Goal: Communication & Community: Ask a question

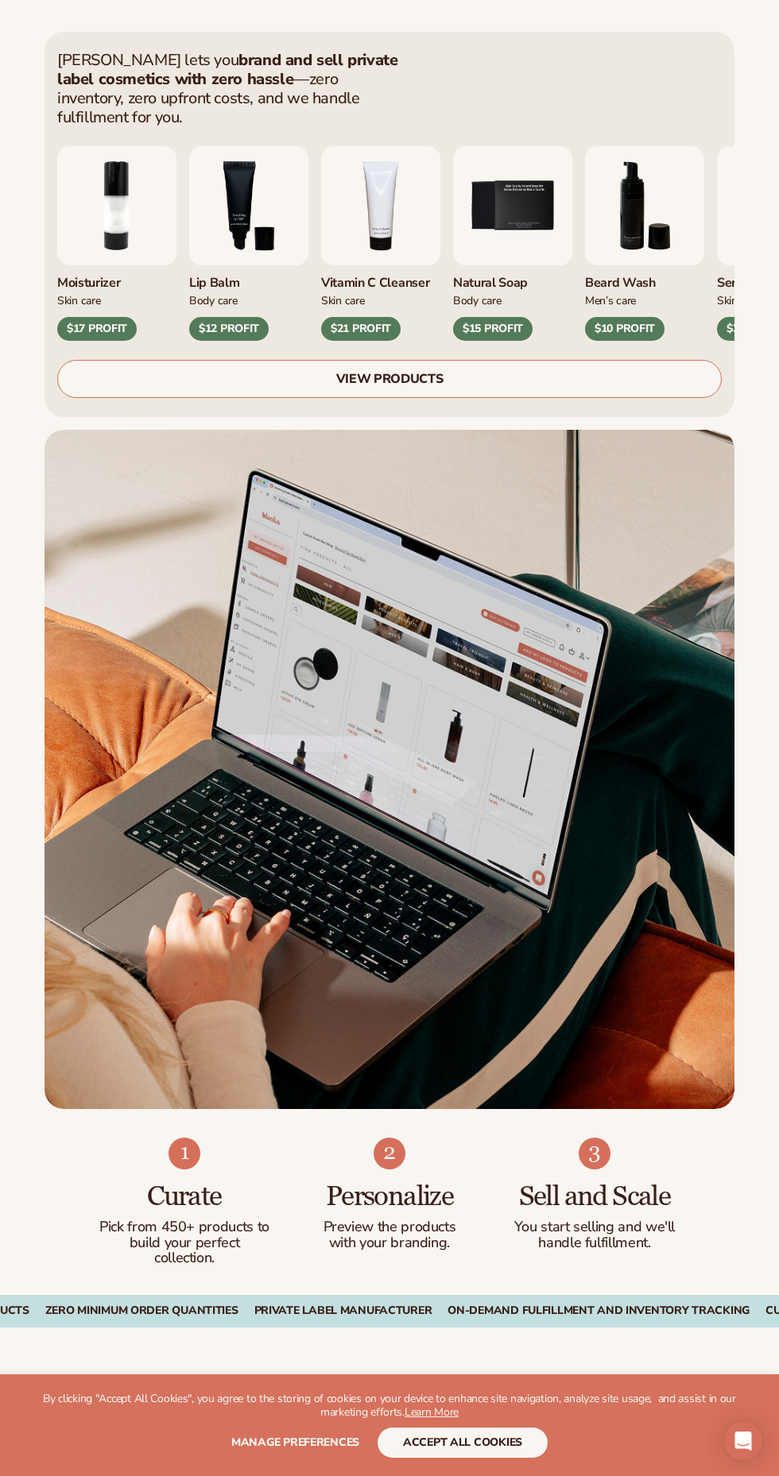
scroll to position [447, 0]
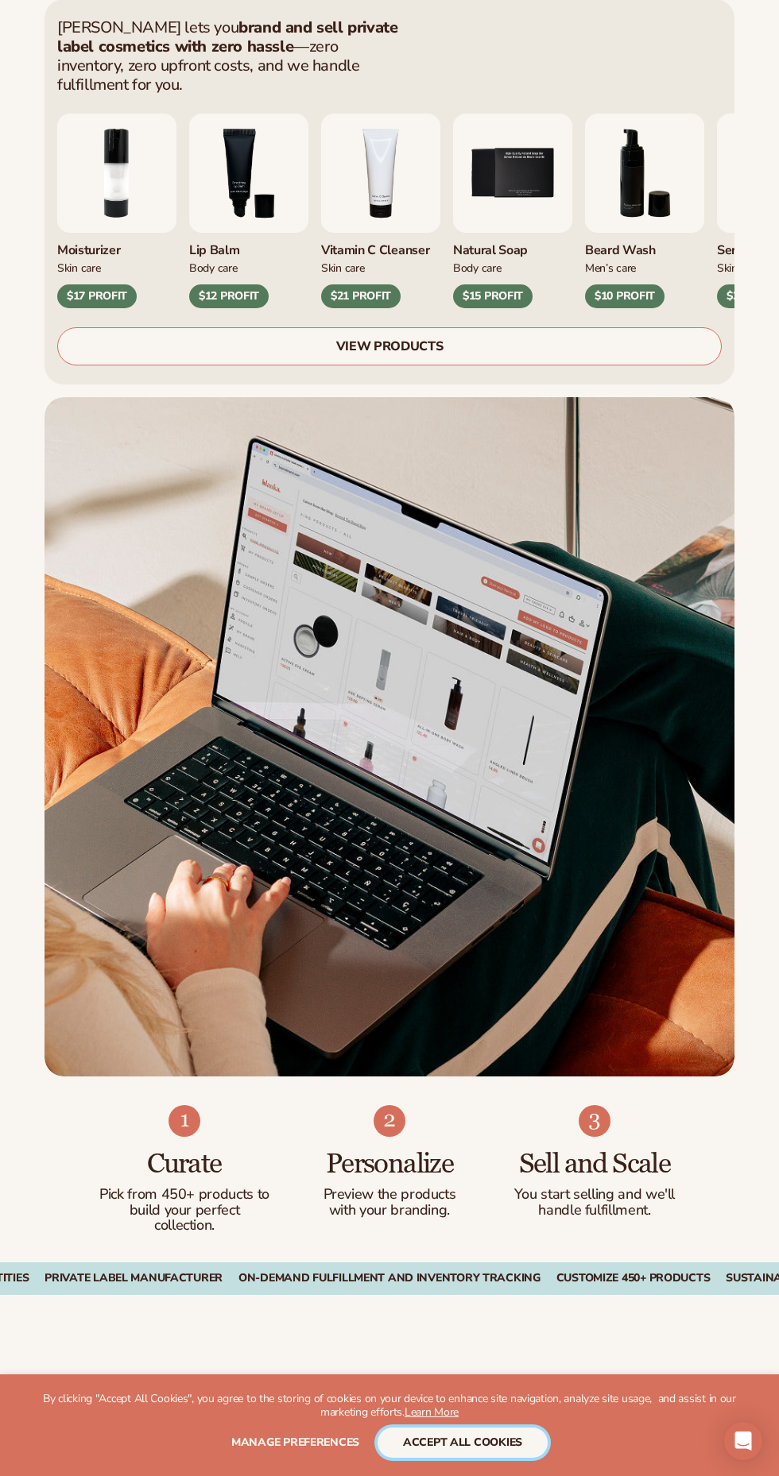
click at [512, 1458] on button "accept all cookies" at bounding box center [462, 1443] width 170 height 30
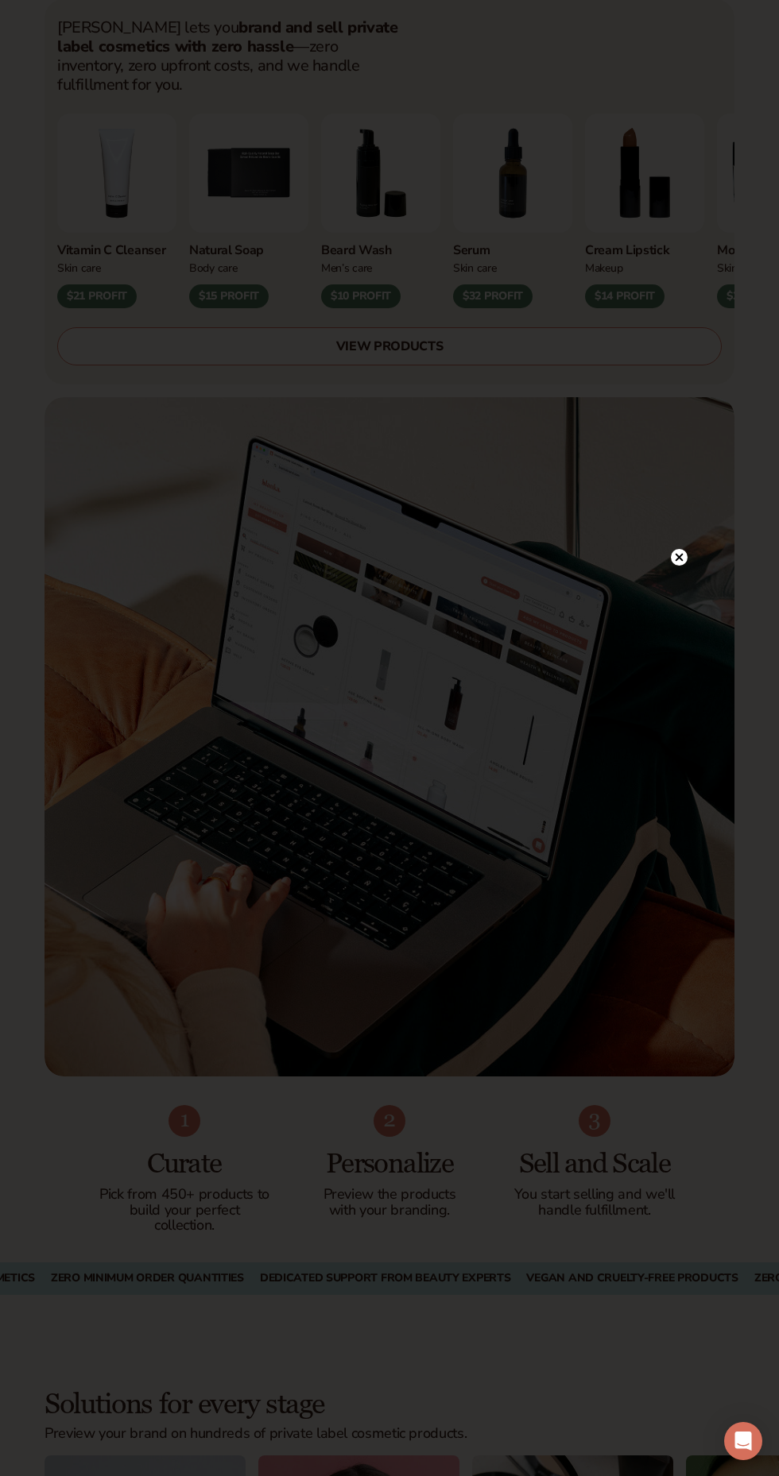
click at [679, 561] on icon at bounding box center [679, 557] width 8 height 8
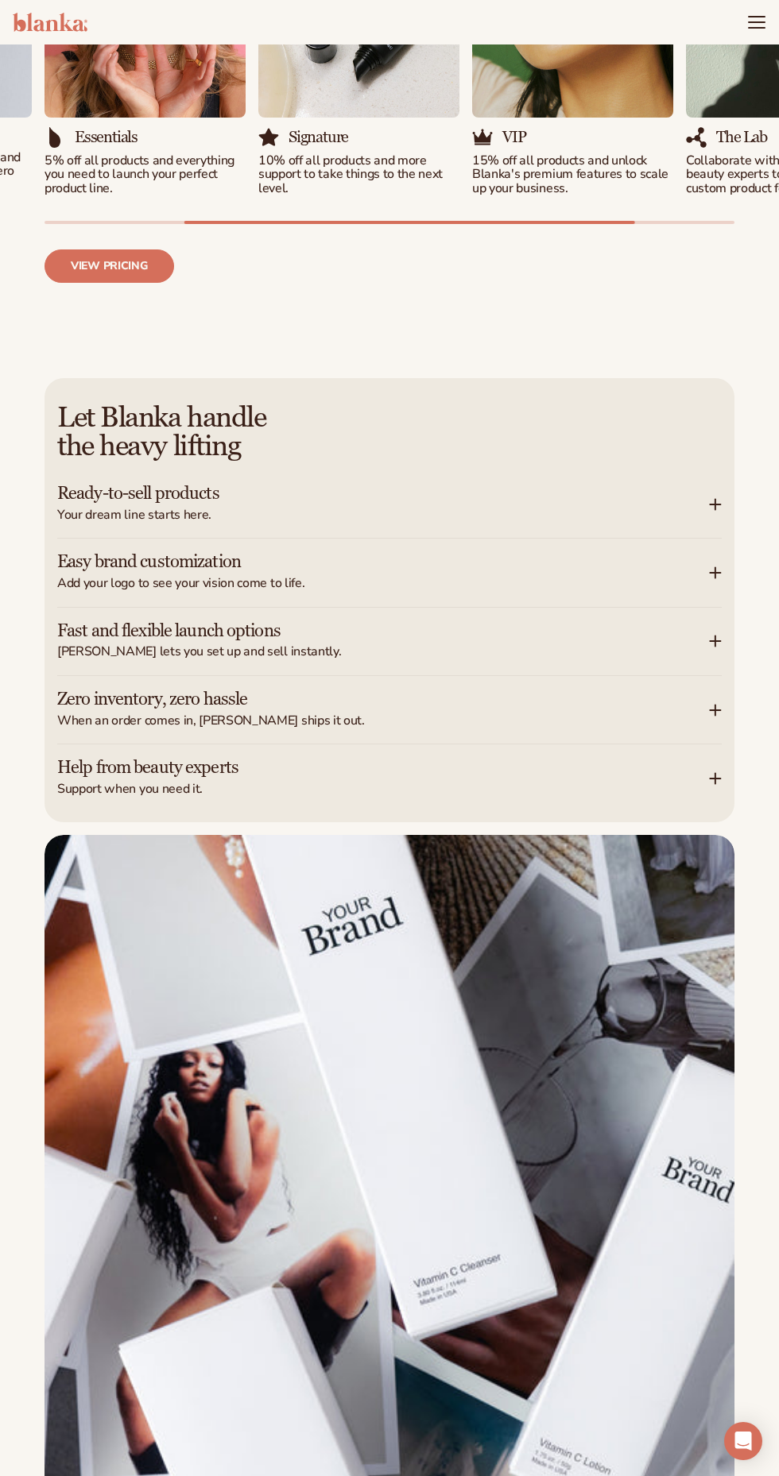
scroll to position [2036, 0]
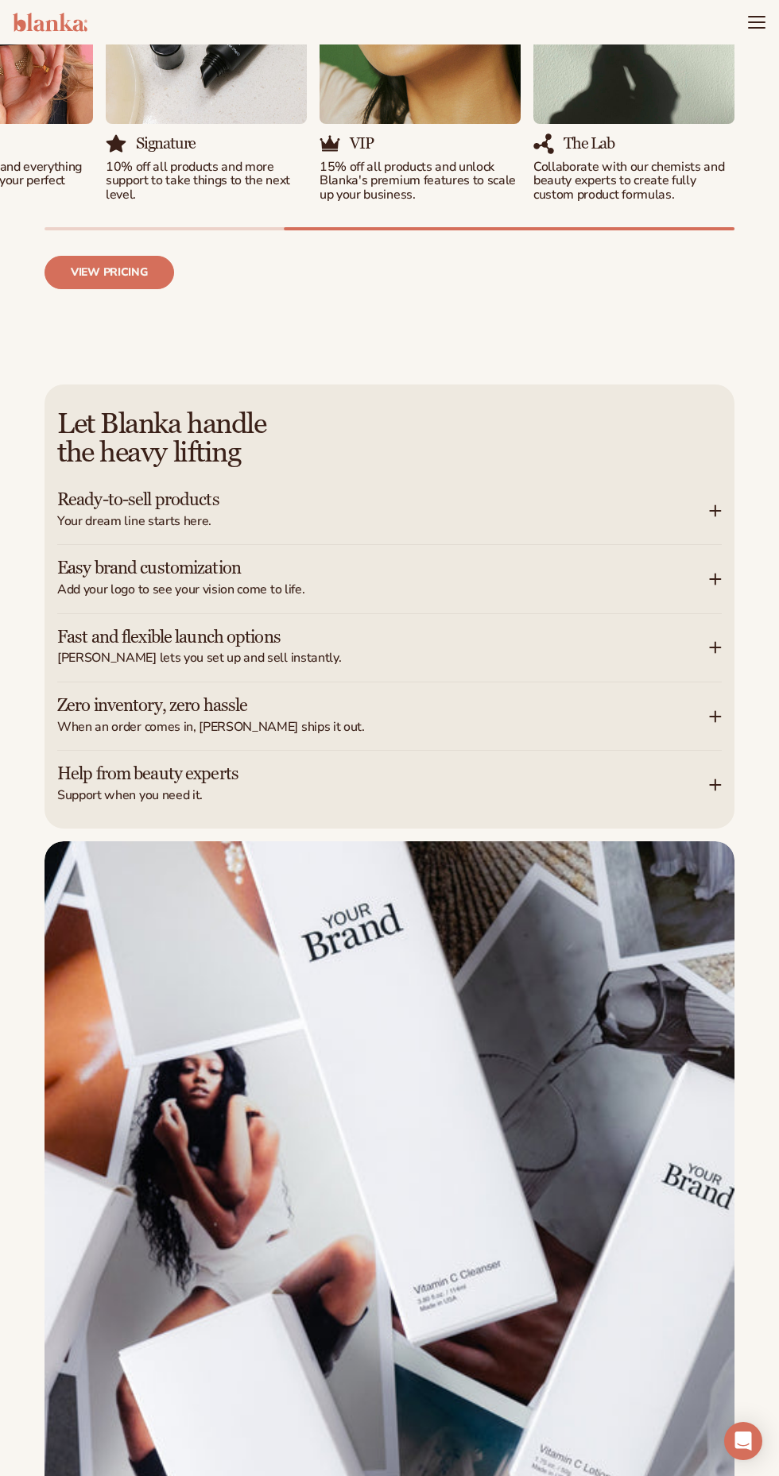
click at [720, 613] on div "Easy brand customization Add your logo to see your vision come to life." at bounding box center [389, 579] width 664 height 68
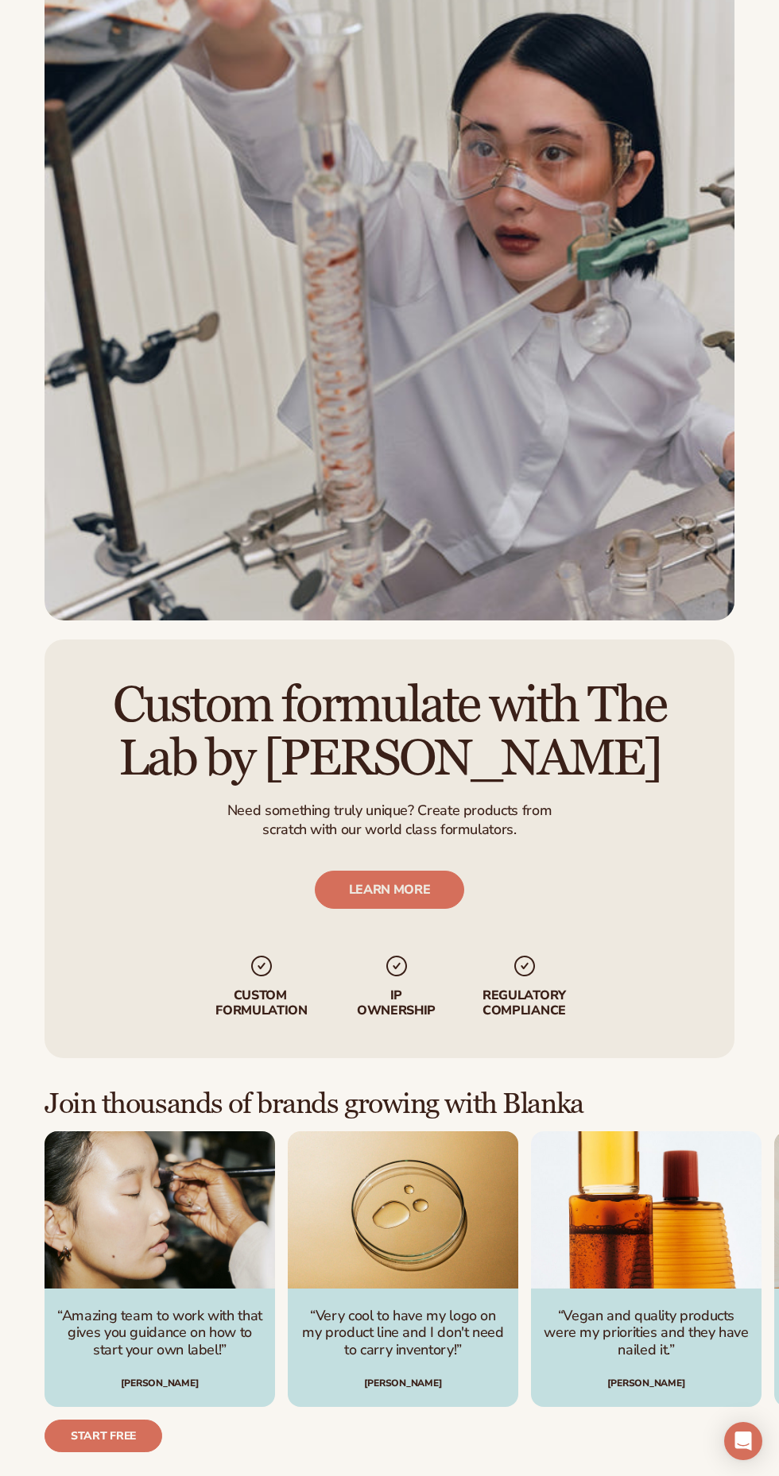
scroll to position [4782, 0]
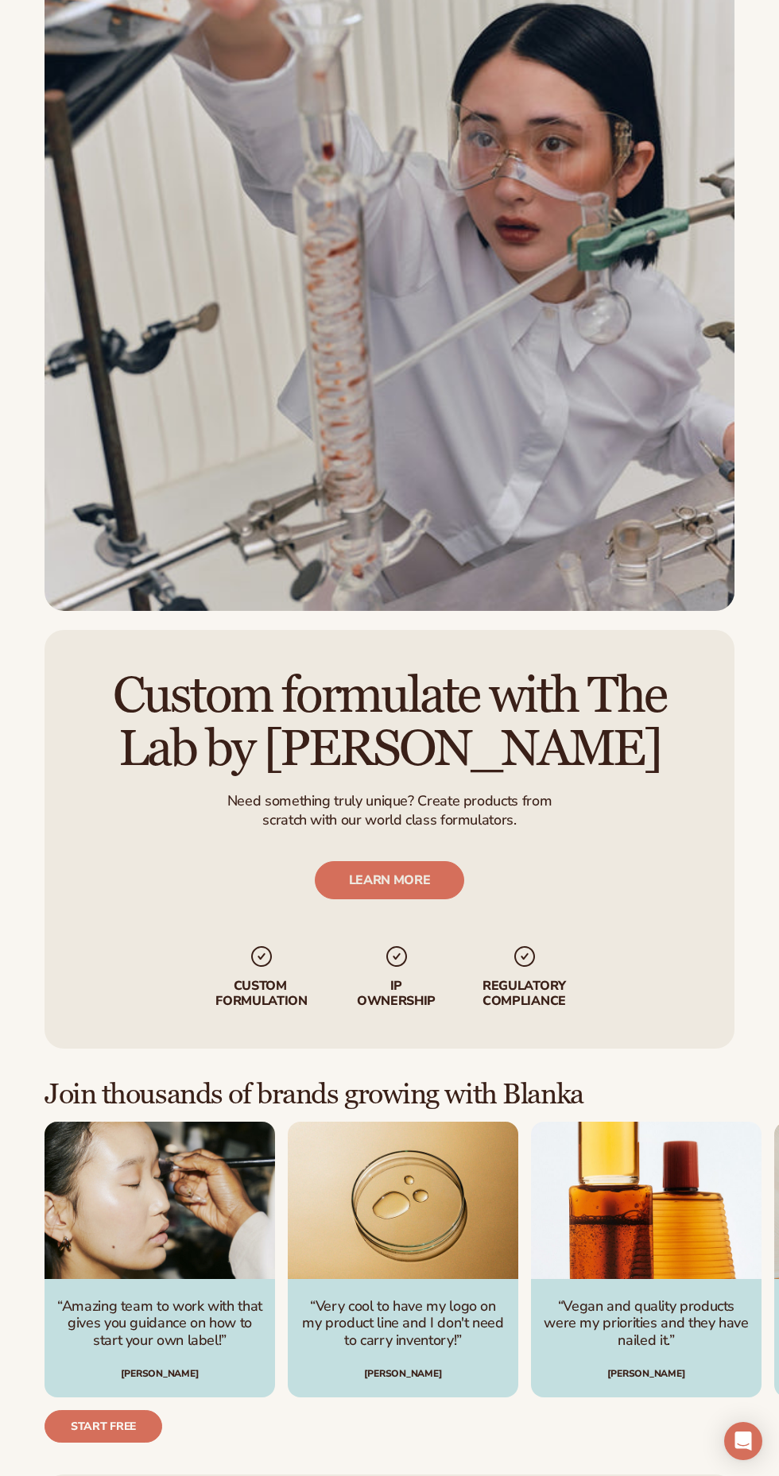
click at [439, 900] on link "LEARN MORE" at bounding box center [390, 880] width 150 height 38
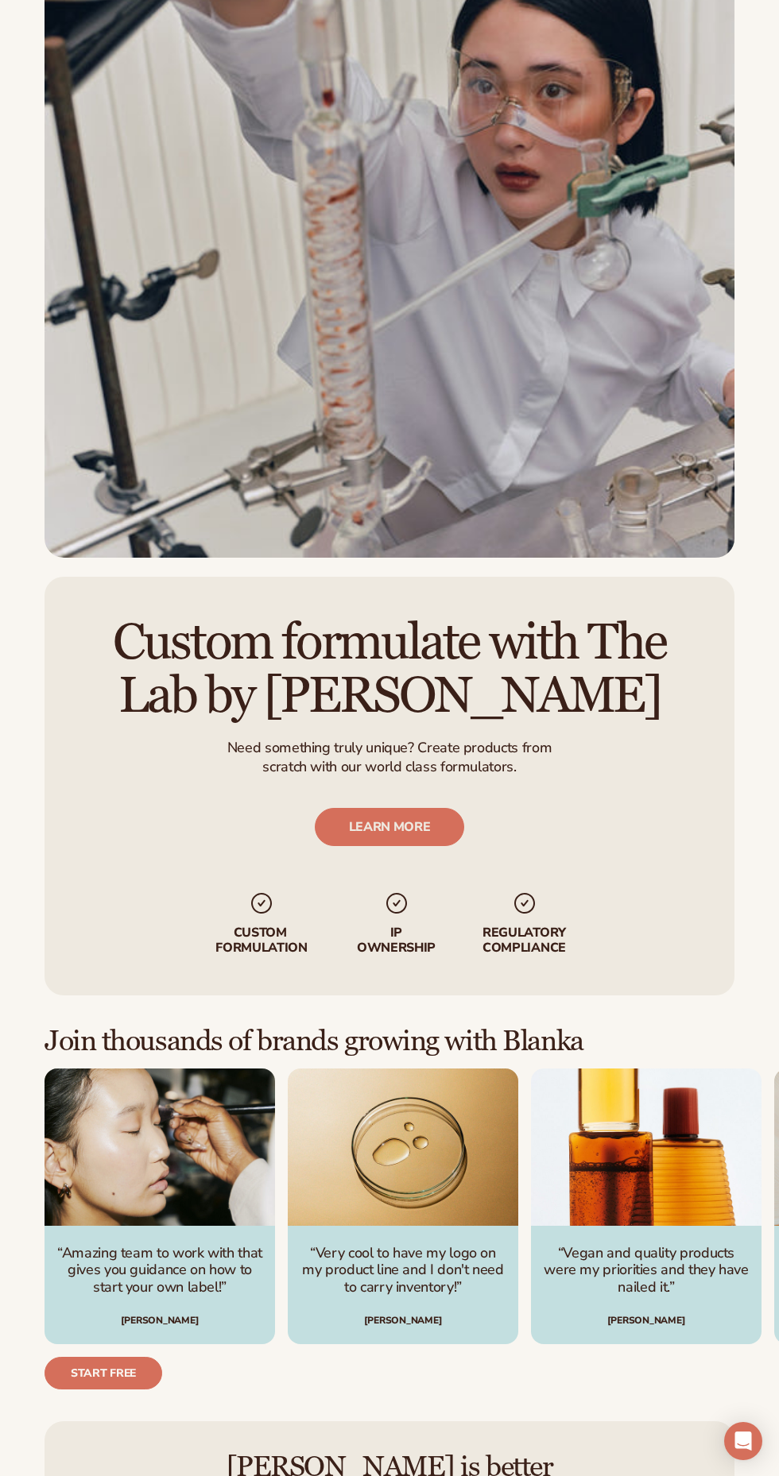
scroll to position [4889, 0]
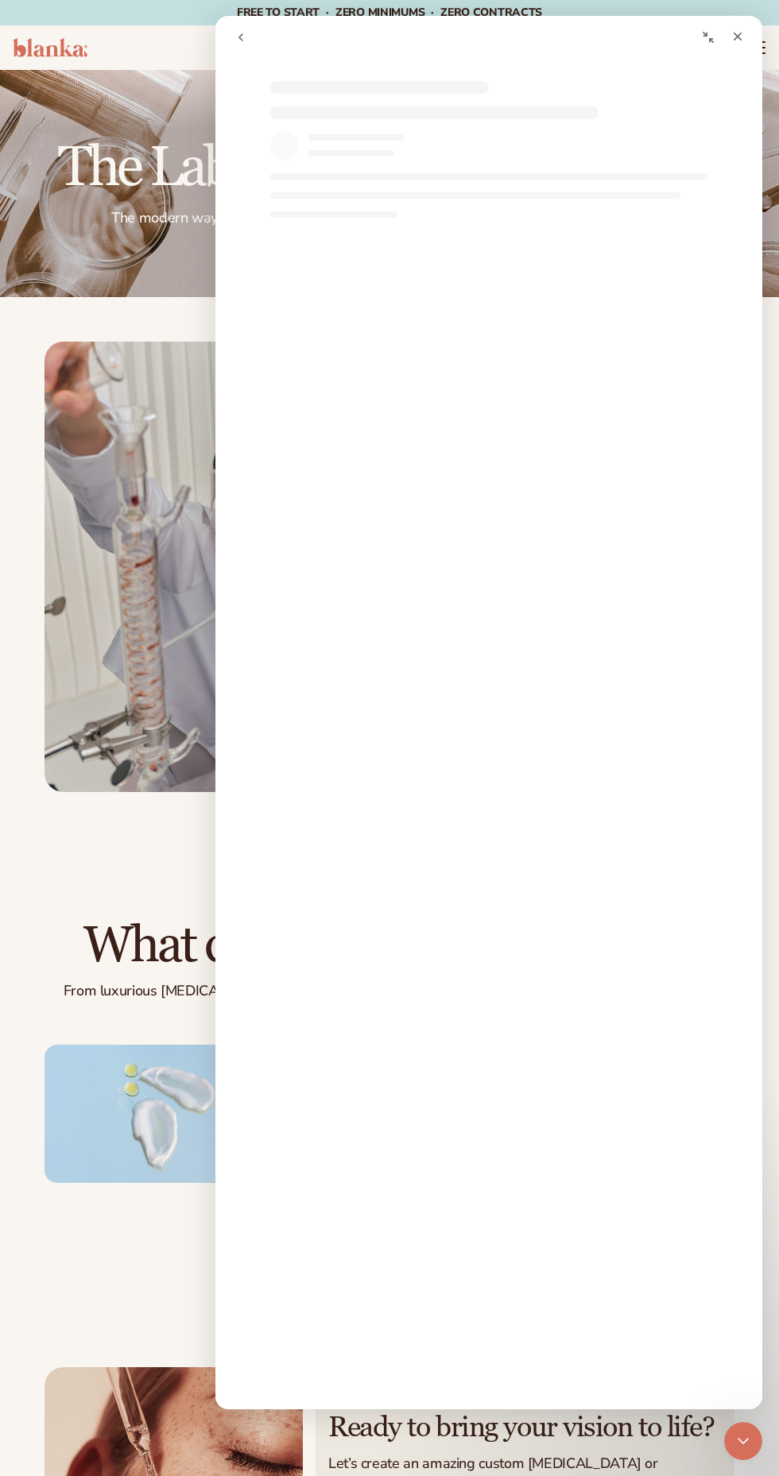
click at [737, 34] on icon "Close" at bounding box center [737, 36] width 13 height 13
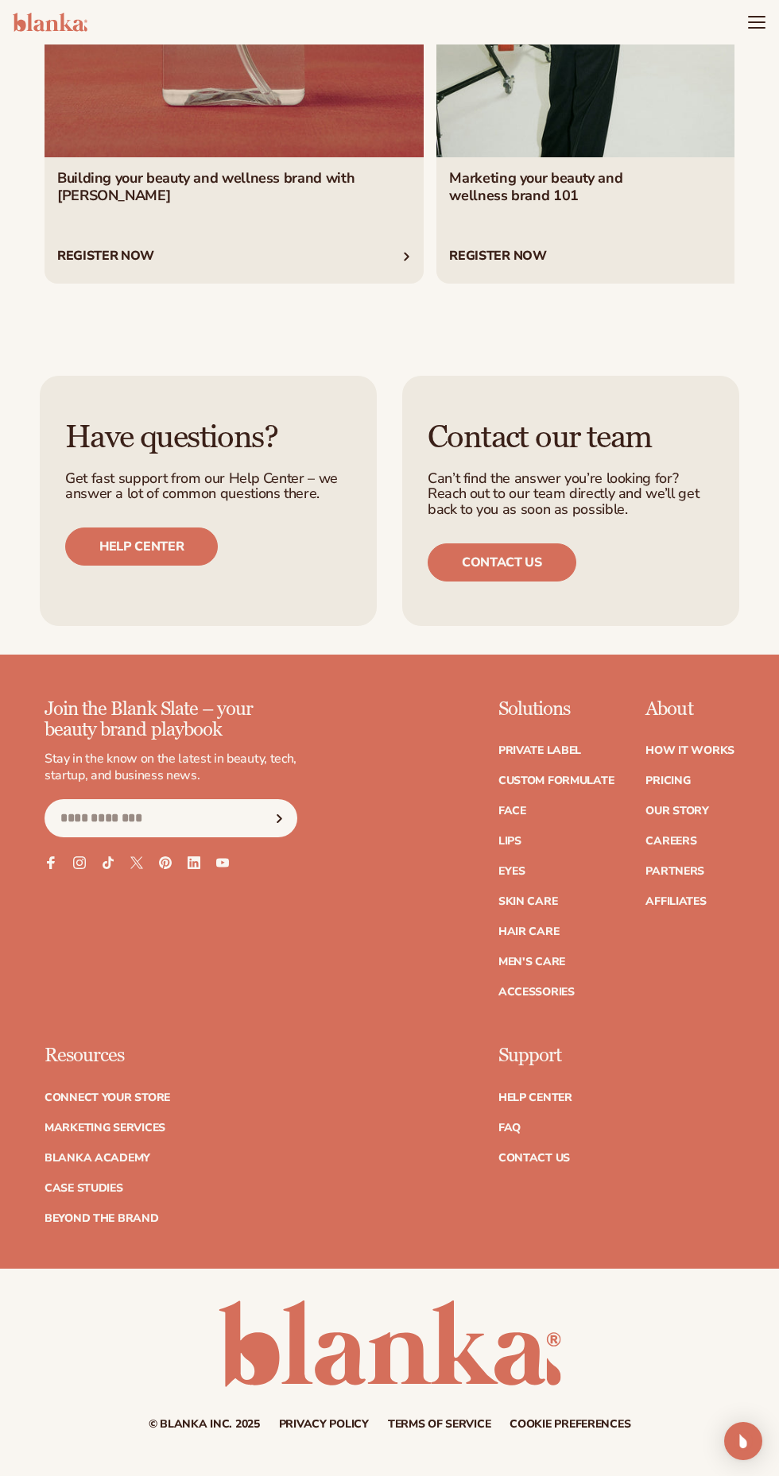
scroll to position [7862, 0]
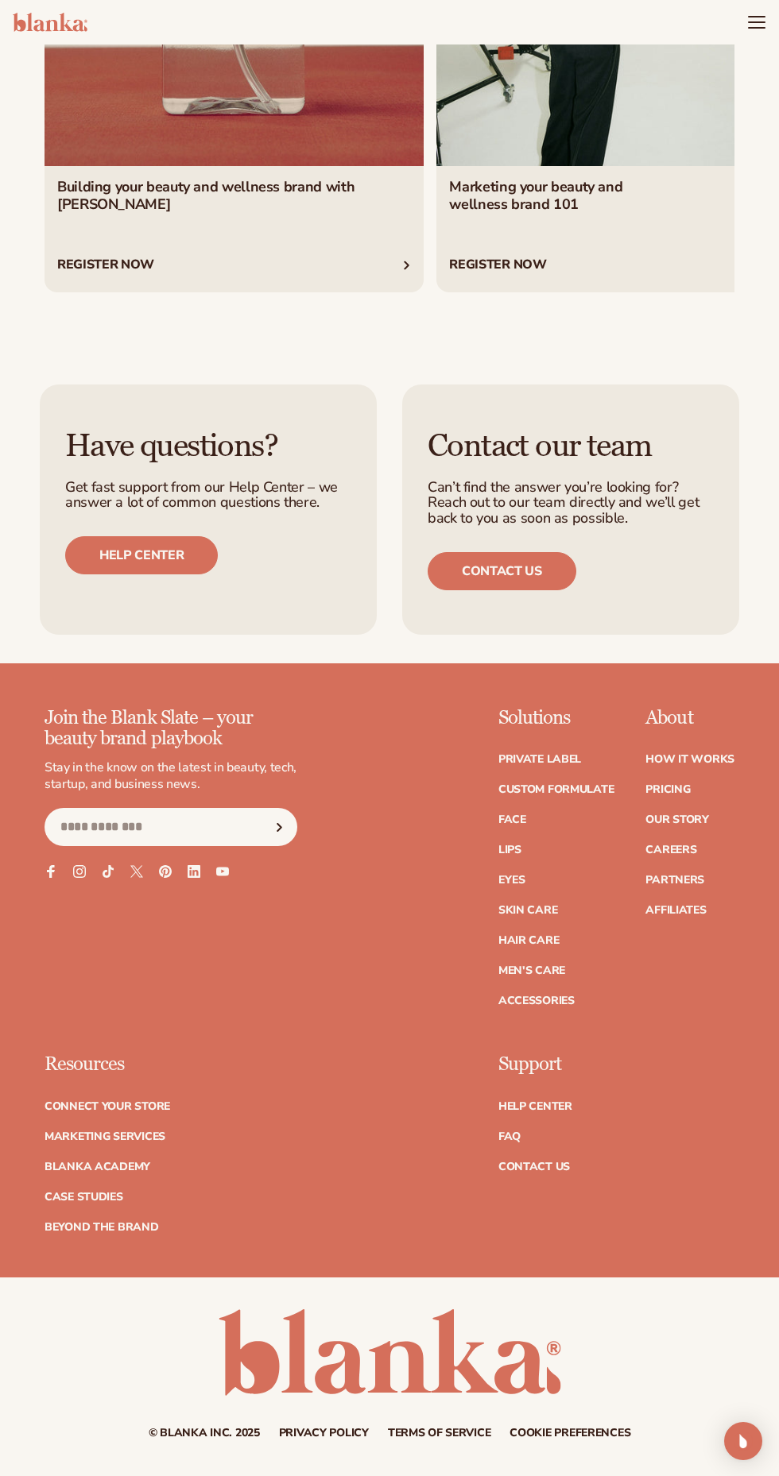
click at [745, 1444] on img "Open Intercom Messenger" at bounding box center [742, 1441] width 19 height 19
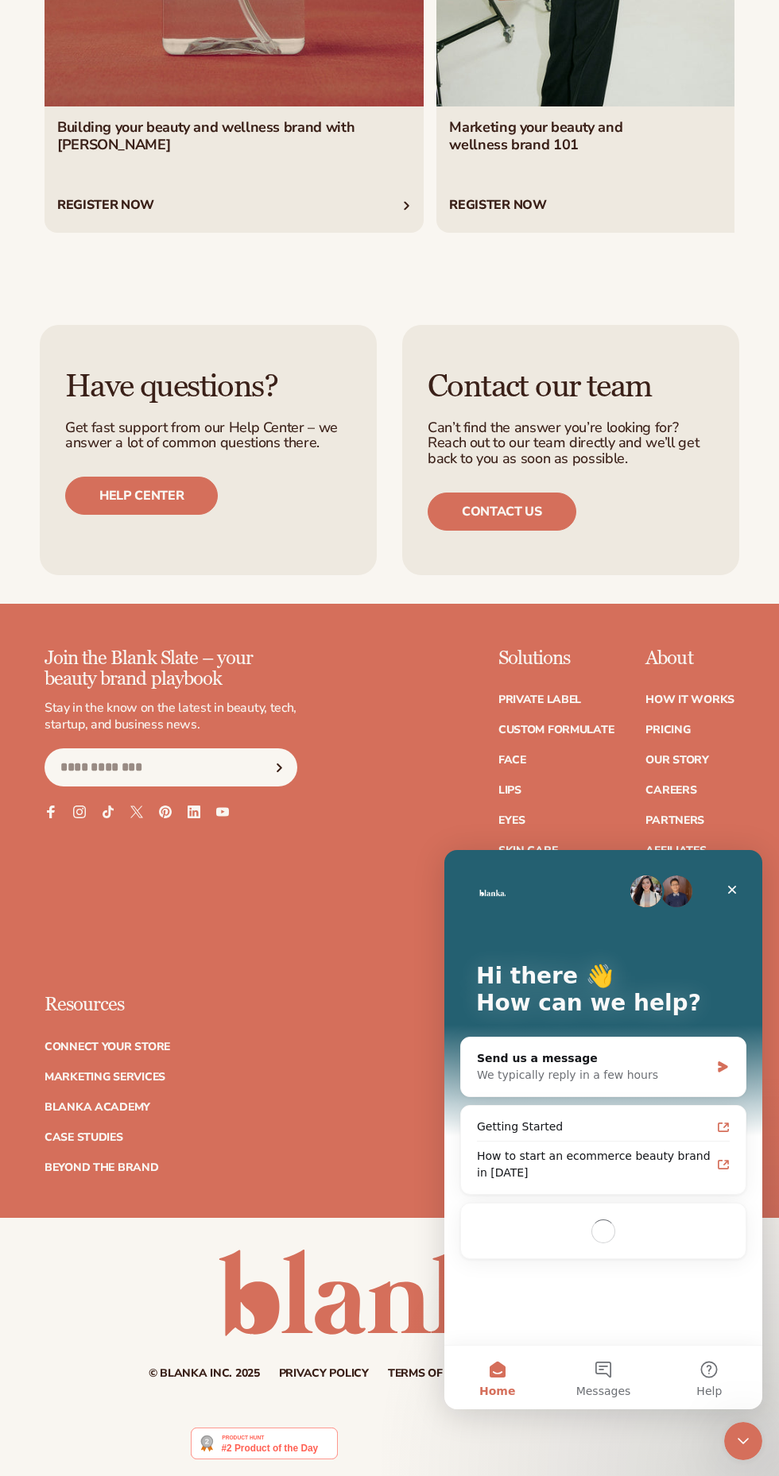
scroll to position [0, 0]
click at [672, 1058] on div "Send us a message" at bounding box center [593, 1058] width 233 height 17
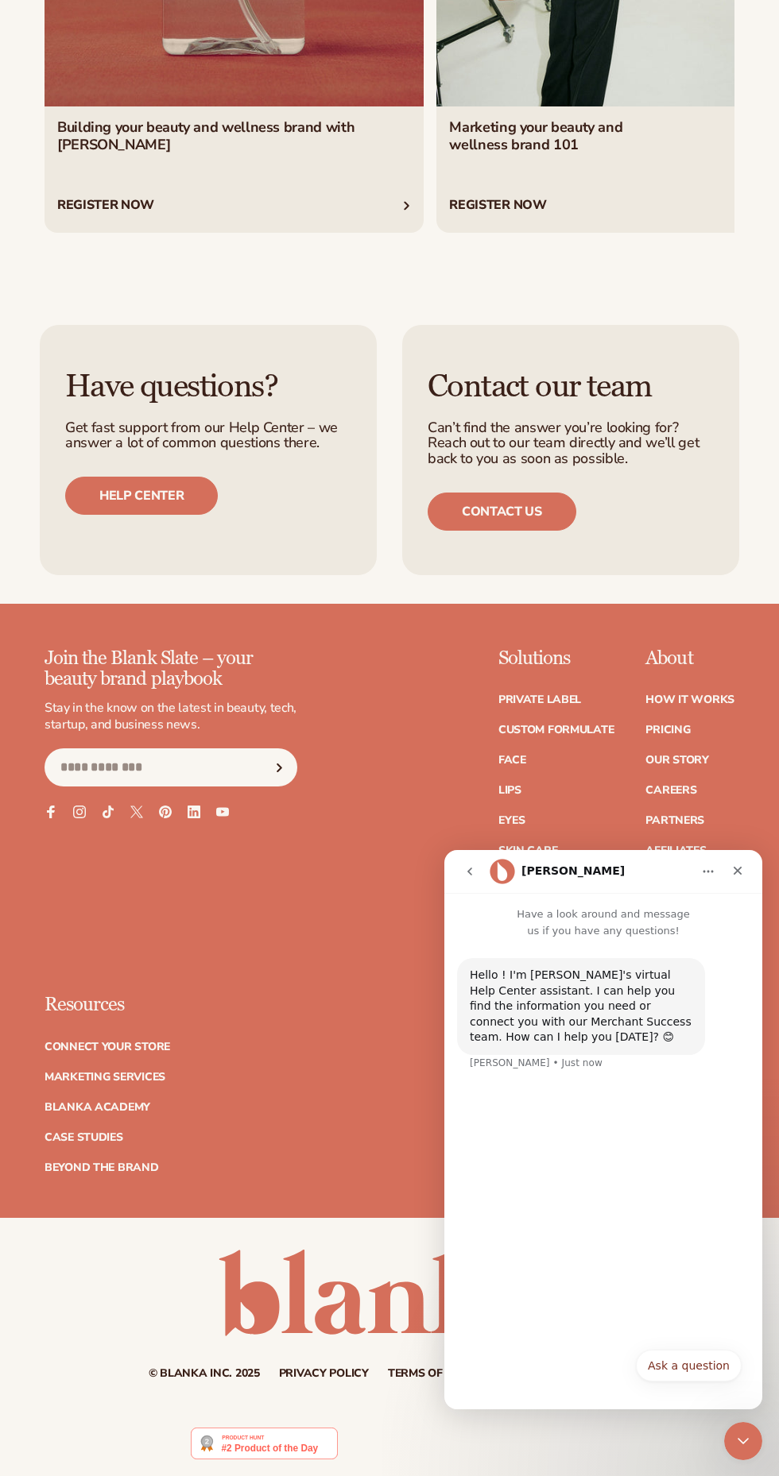
click at [705, 1367] on button "Ask a question" at bounding box center [689, 1366] width 106 height 32
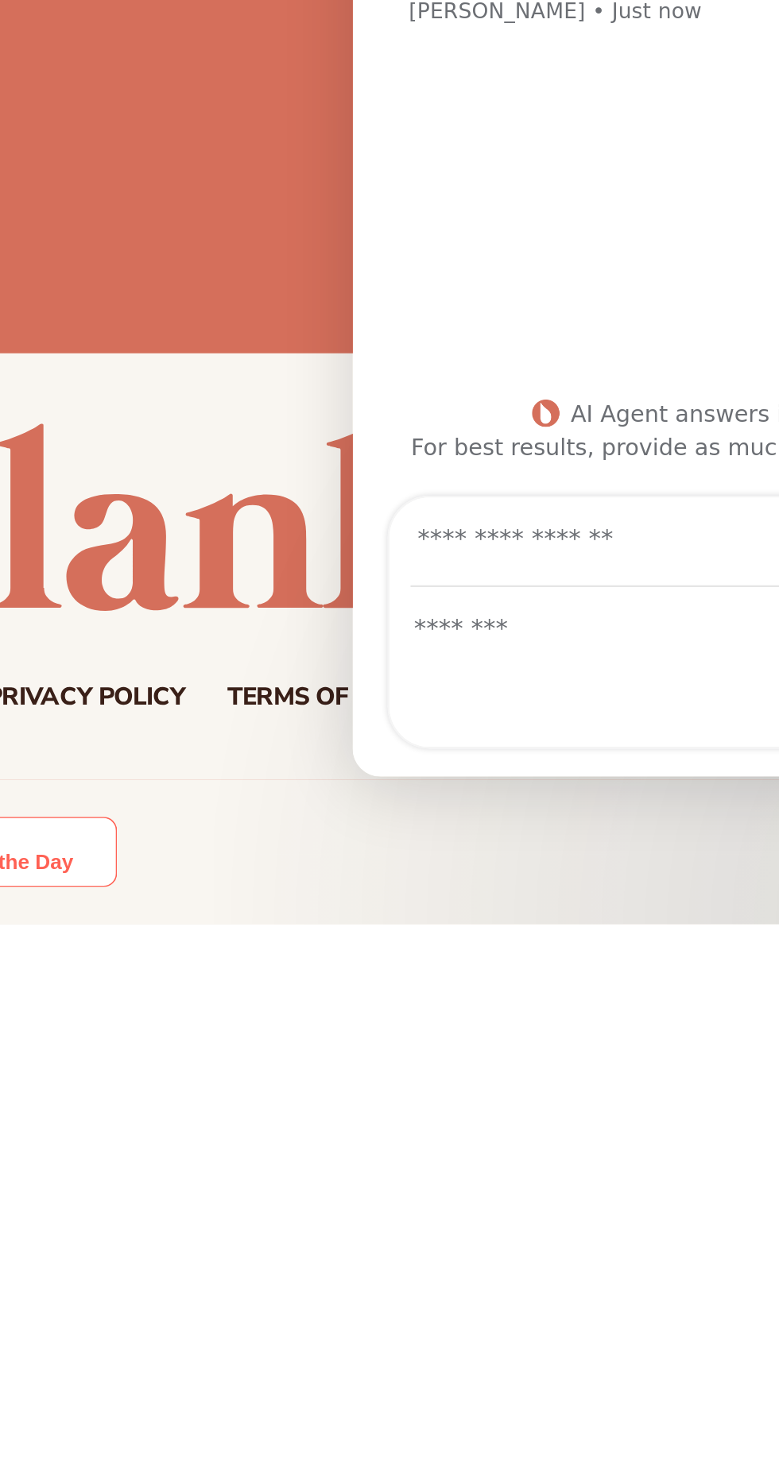
scroll to position [8019, 0]
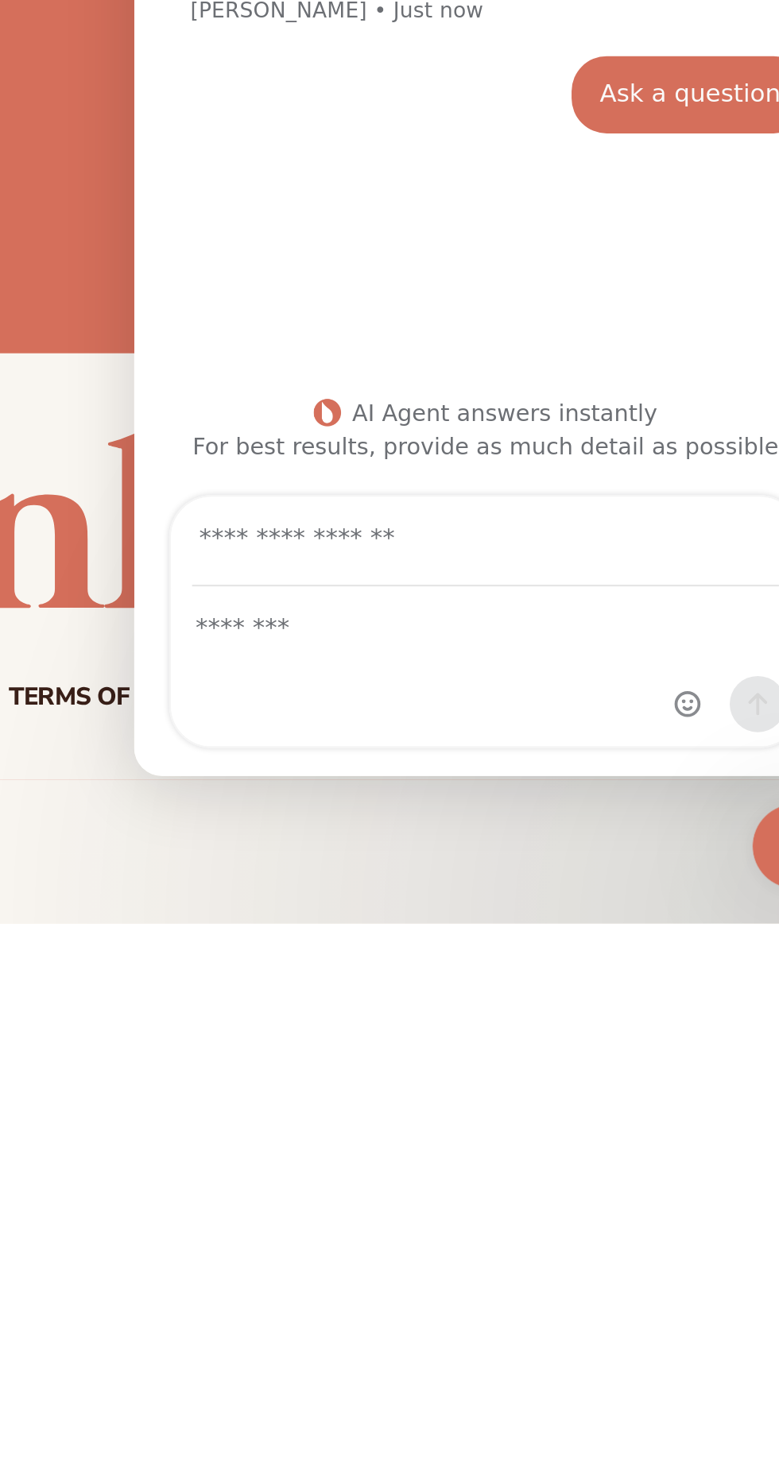
type input "**********"
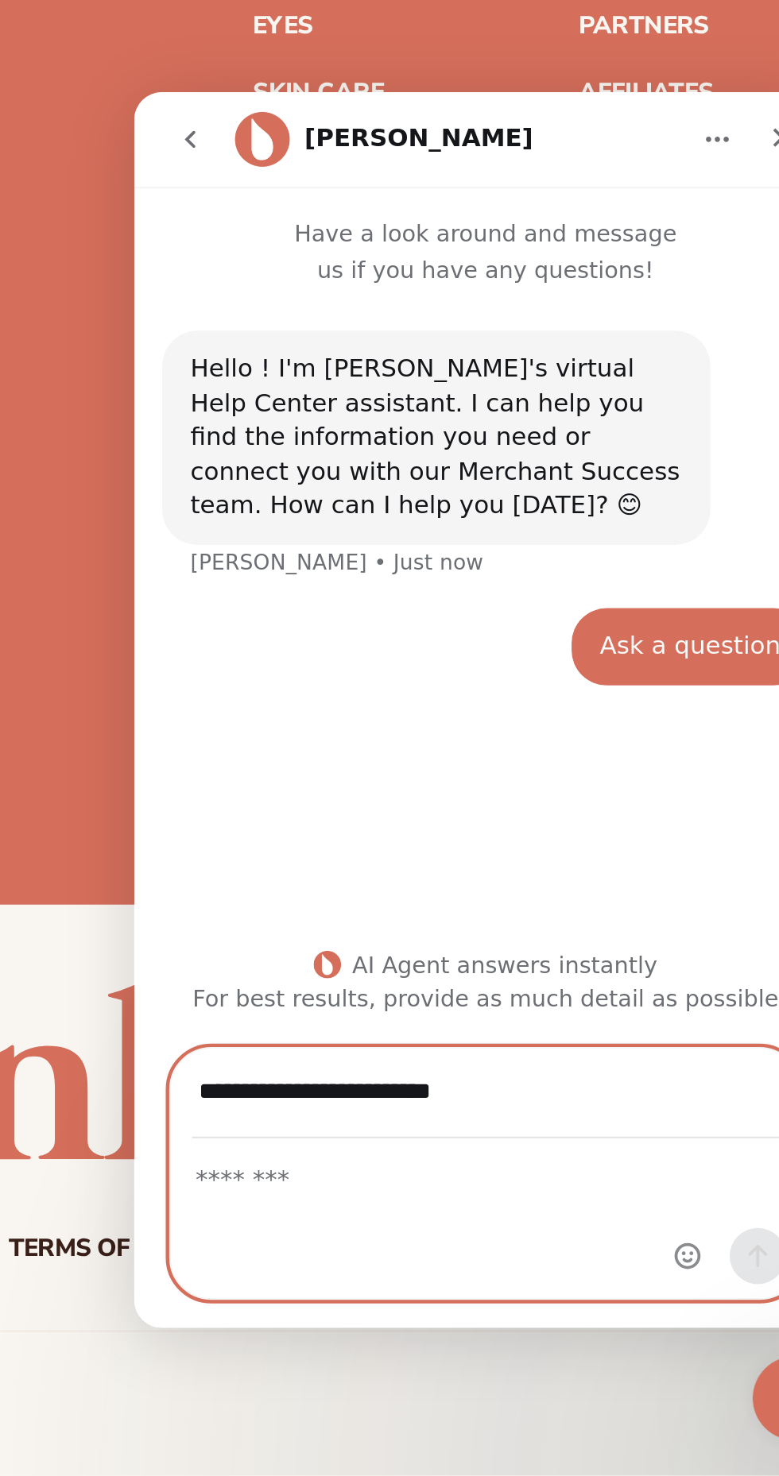
click at [184, 578] on textarea "Message…" at bounding box center [292, 579] width 284 height 27
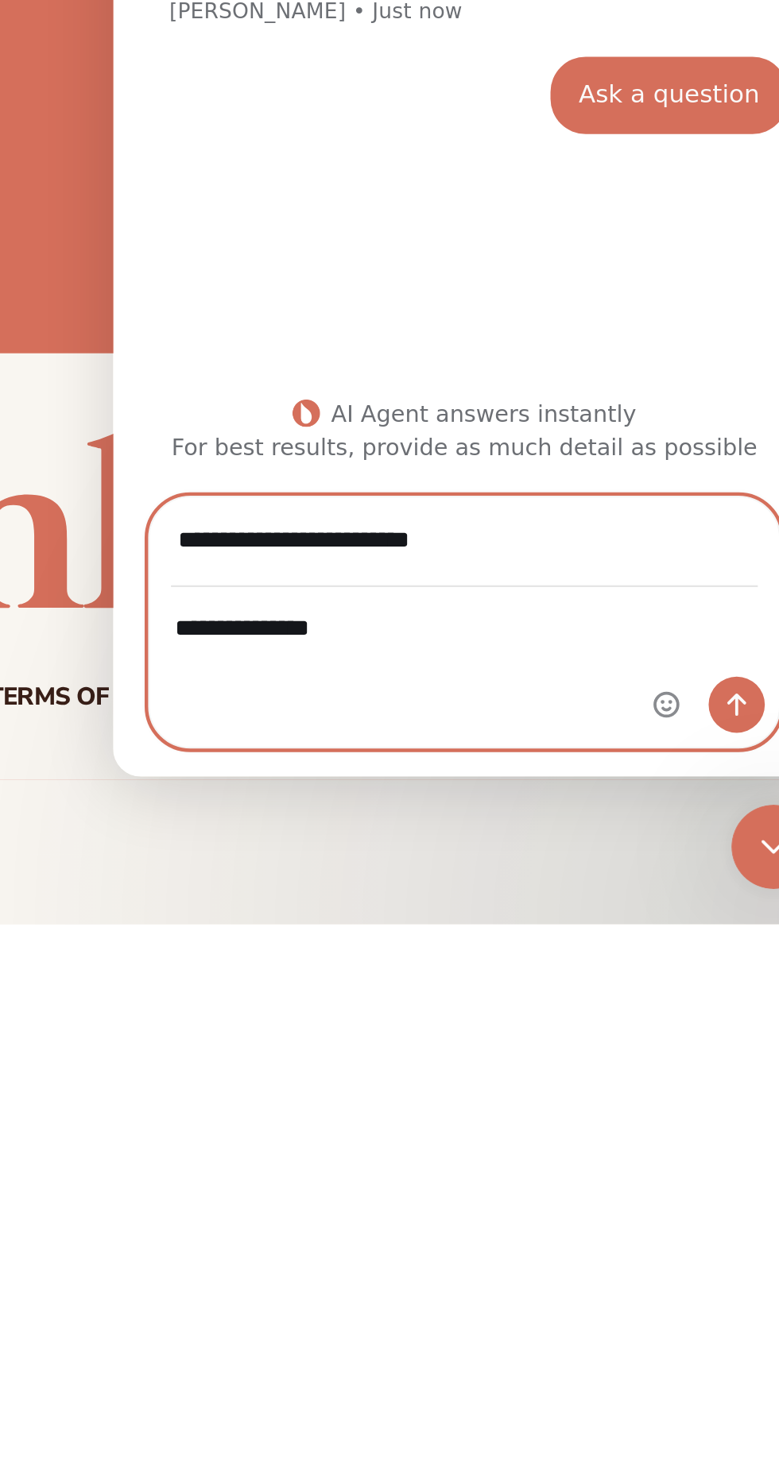
scroll to position [8126, 0]
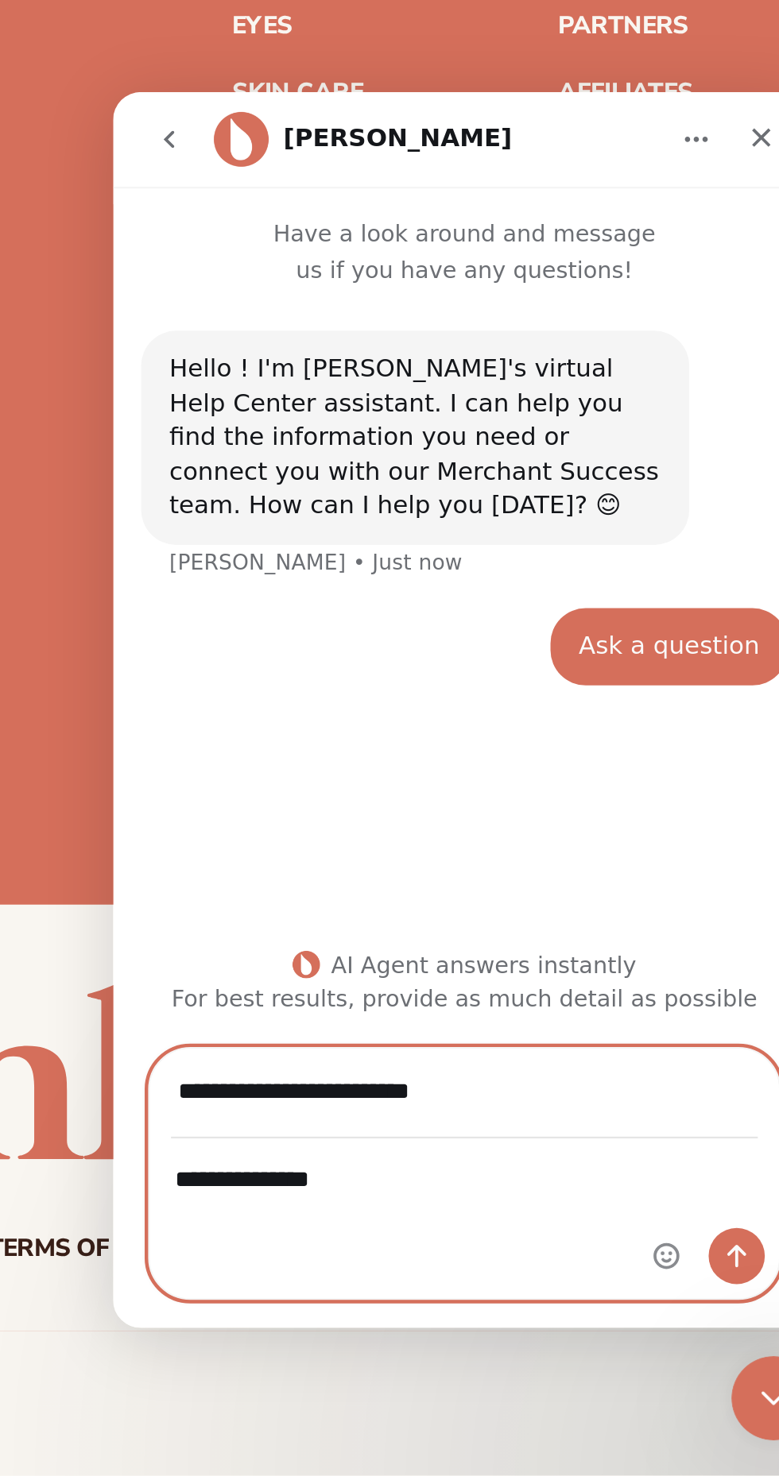
type textarea "**********"
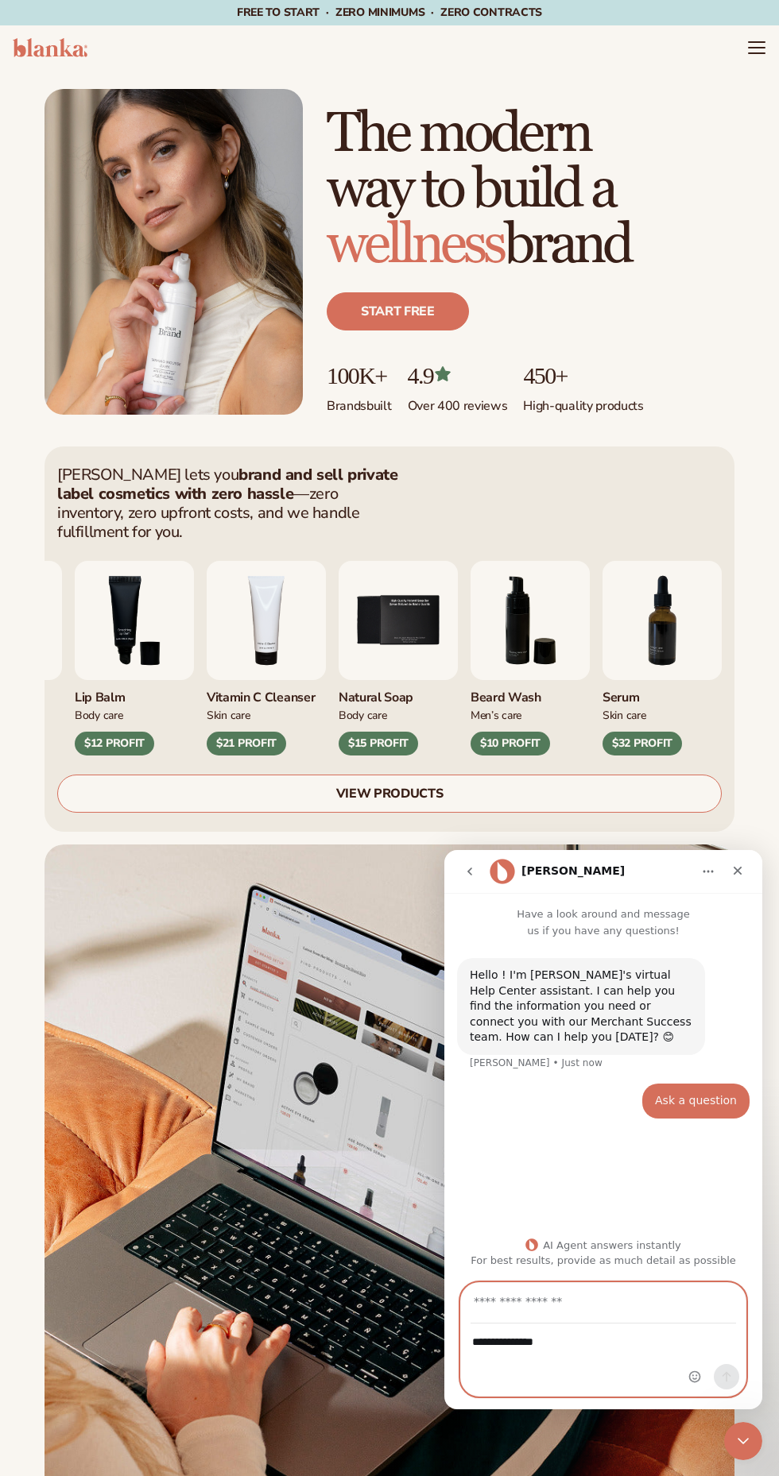
click at [599, 1342] on textarea "**********" at bounding box center [603, 1338] width 284 height 27
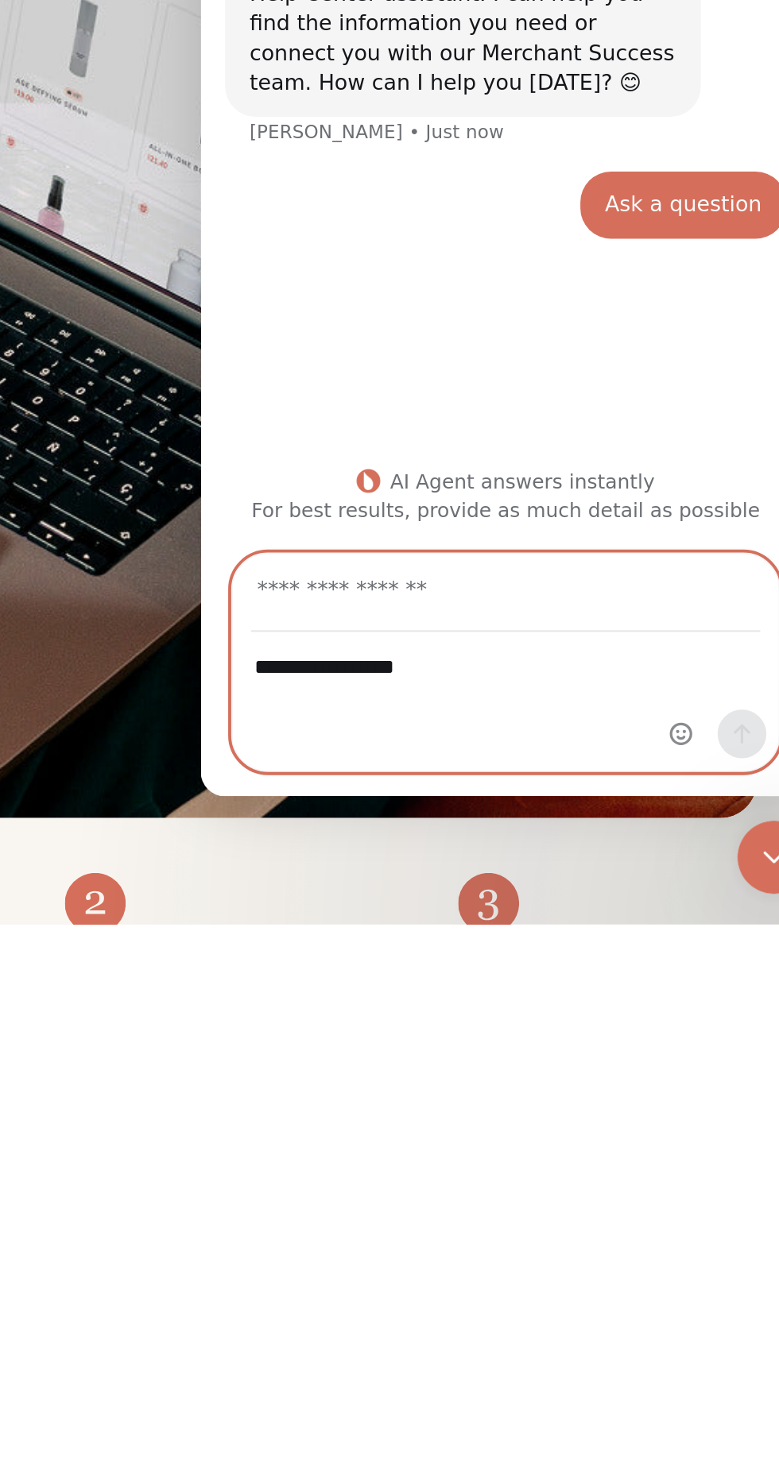
scroll to position [103, 0]
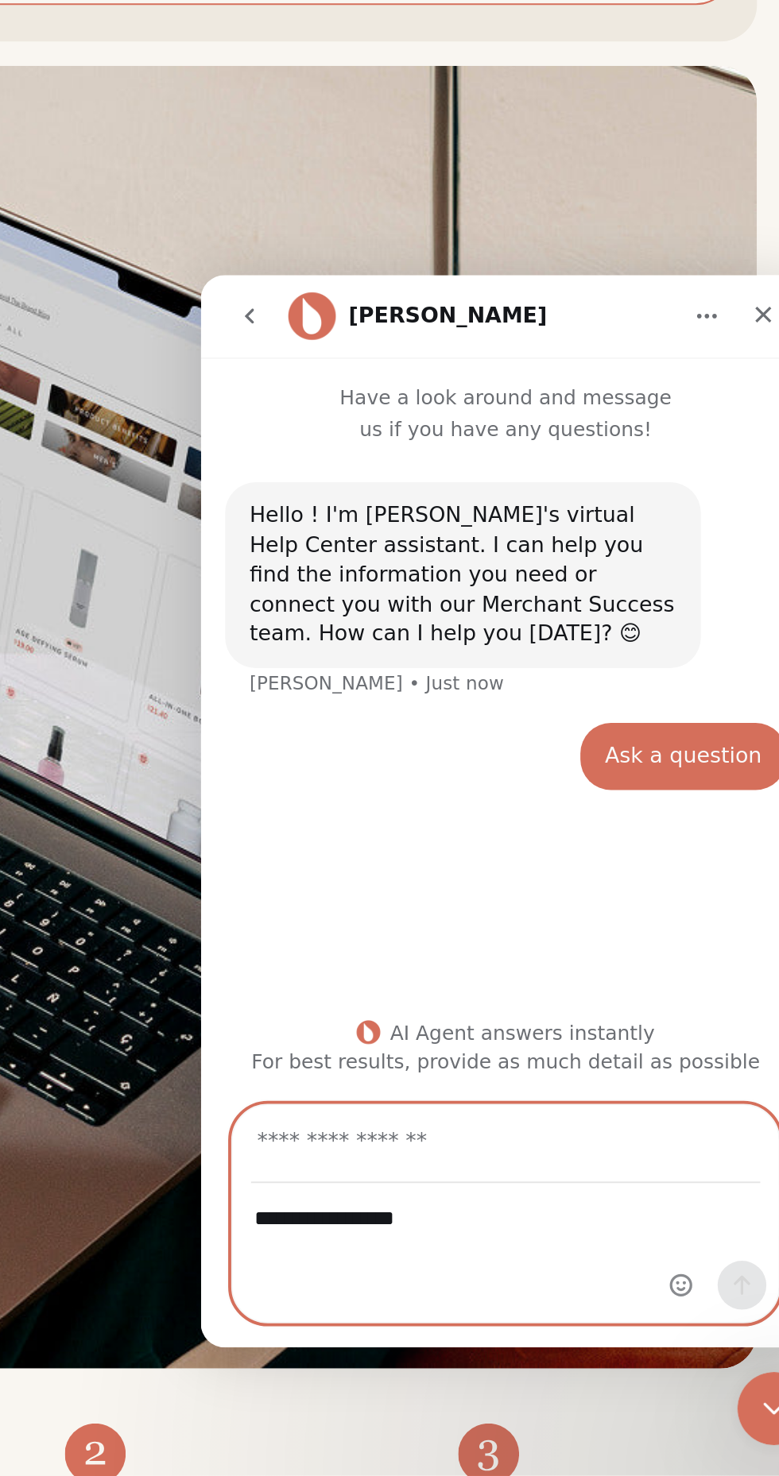
type textarea "**********"
